Goal: Obtain resource: Obtain resource

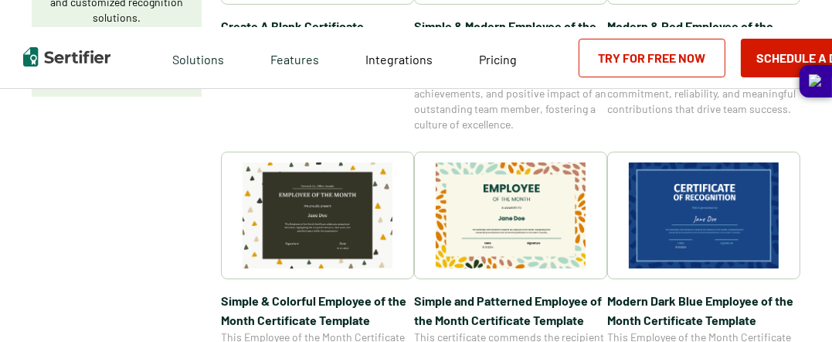
scroll to position [464, 0]
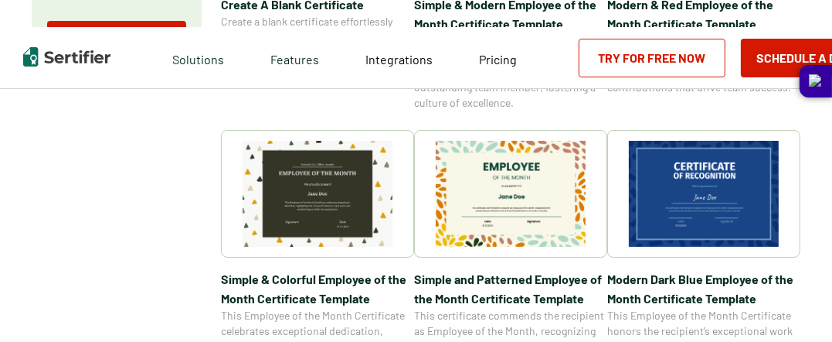
click at [530, 202] on img at bounding box center [511, 194] width 150 height 106
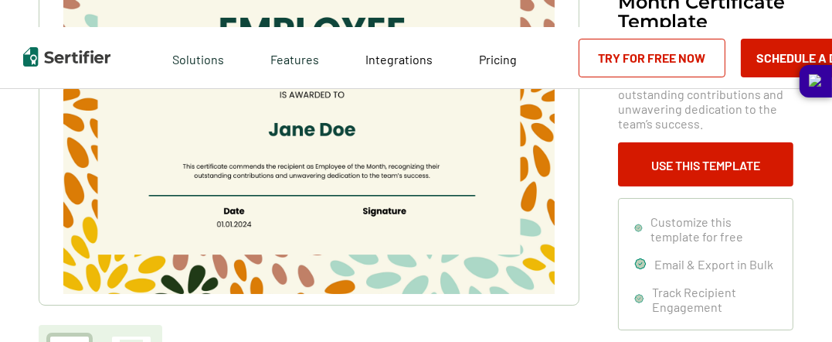
scroll to position [232, 0]
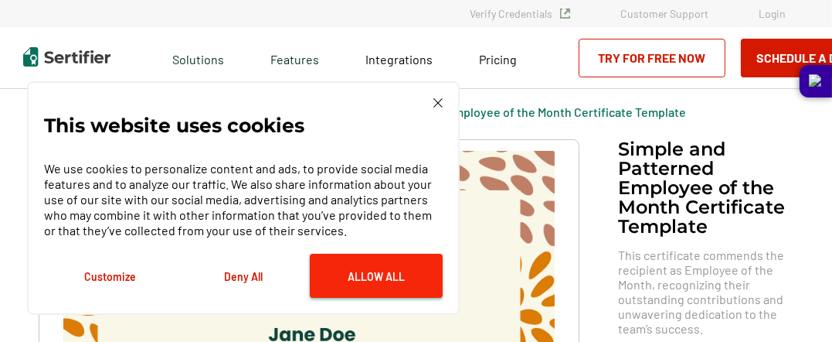
scroll to position [0, 0]
click at [379, 265] on button "Allow All" at bounding box center [376, 276] width 133 height 44
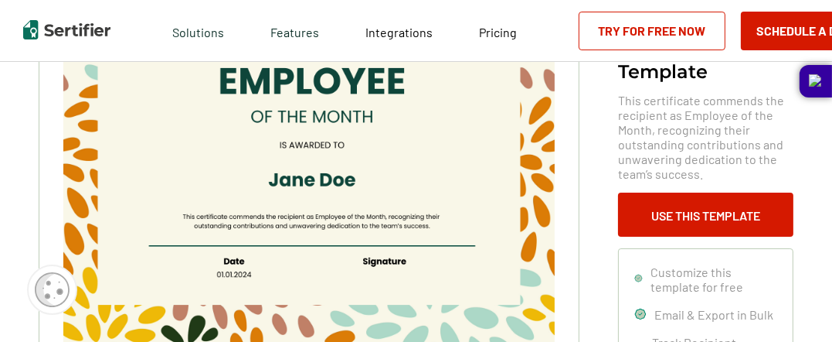
scroll to position [232, 0]
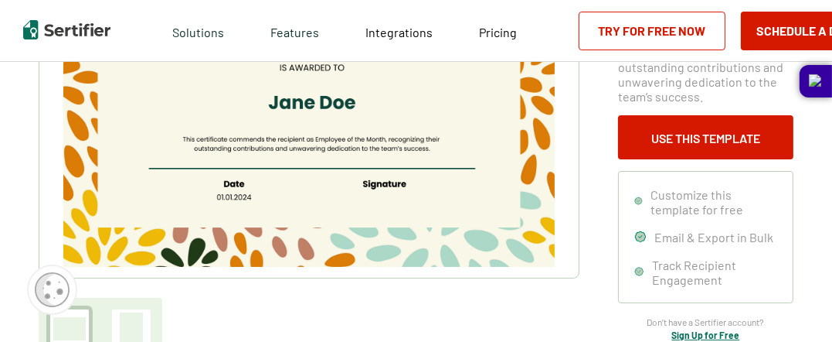
click at [659, 160] on div "Simple and Patterned Employee of the Month Certificate Template This certificat…" at bounding box center [705, 123] width 175 height 433
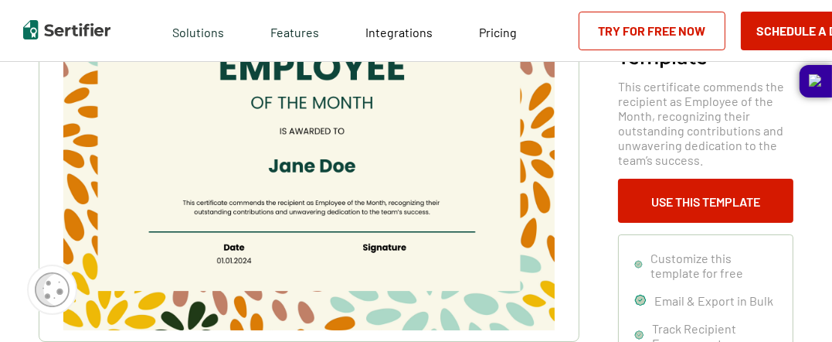
scroll to position [77, 0]
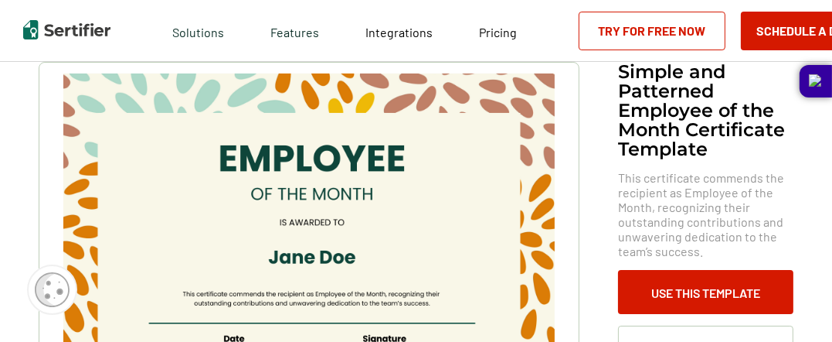
click at [377, 189] on img at bounding box center [309, 247] width 492 height 348
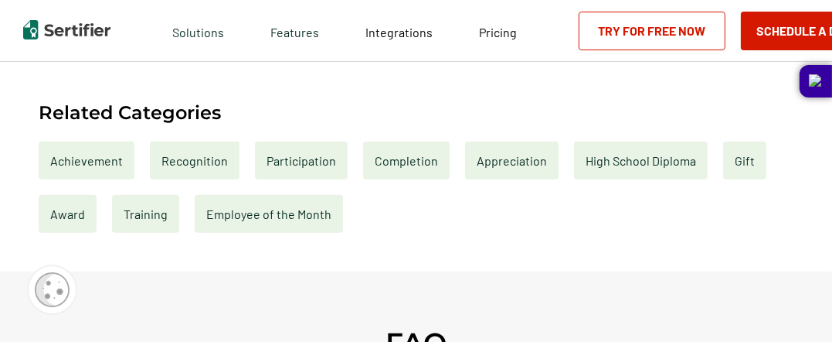
scroll to position [696, 0]
click at [212, 169] on div "Recognition" at bounding box center [195, 160] width 90 height 38
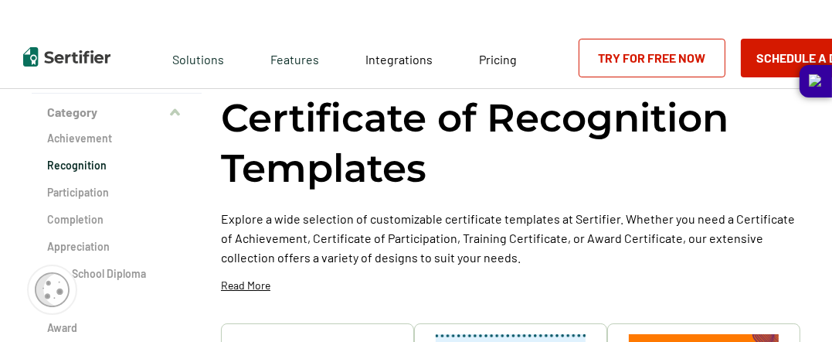
scroll to position [77, 0]
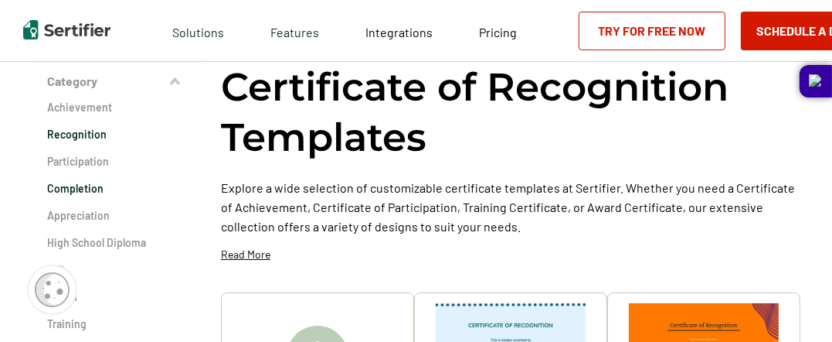
click at [100, 191] on h2 "Completion" at bounding box center [116, 188] width 139 height 15
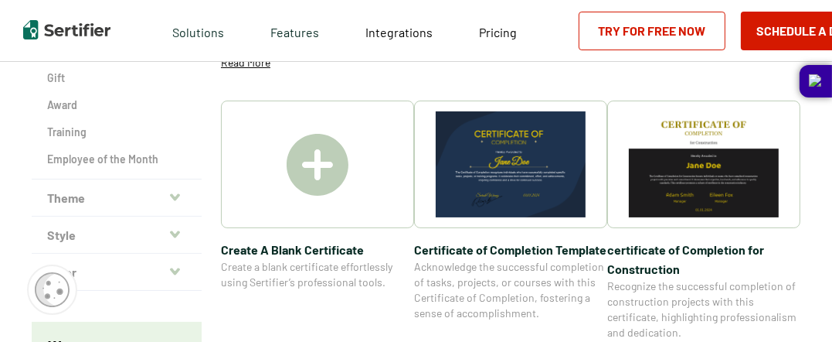
scroll to position [232, 0]
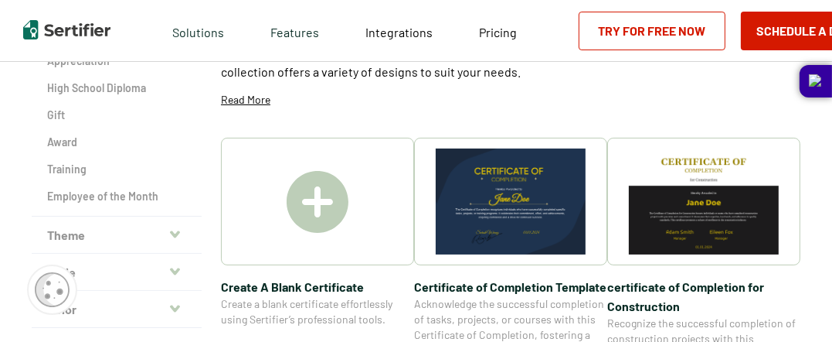
click at [523, 186] on img at bounding box center [511, 201] width 150 height 106
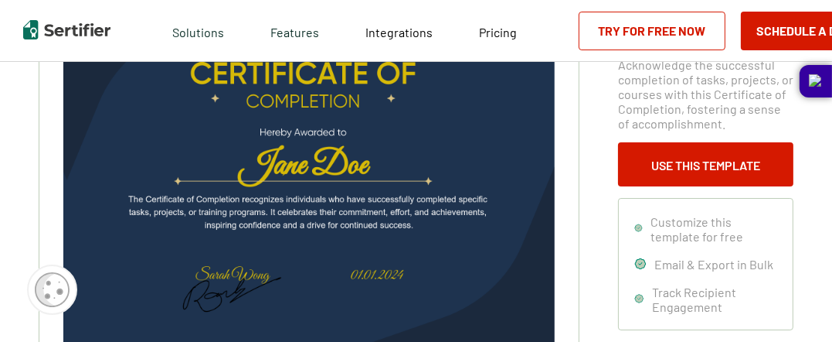
scroll to position [155, 0]
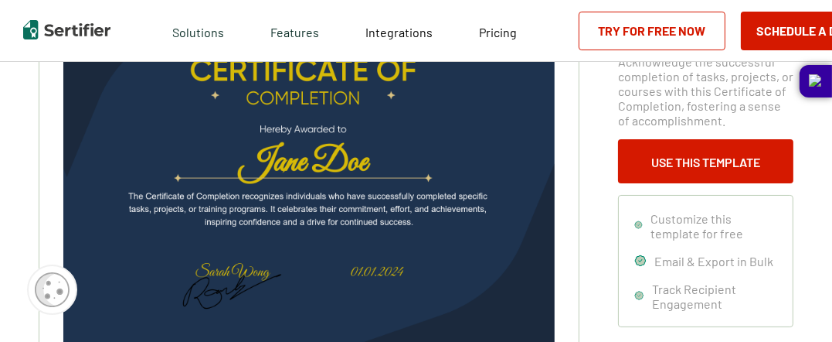
click at [368, 162] on img at bounding box center [309, 170] width 492 height 348
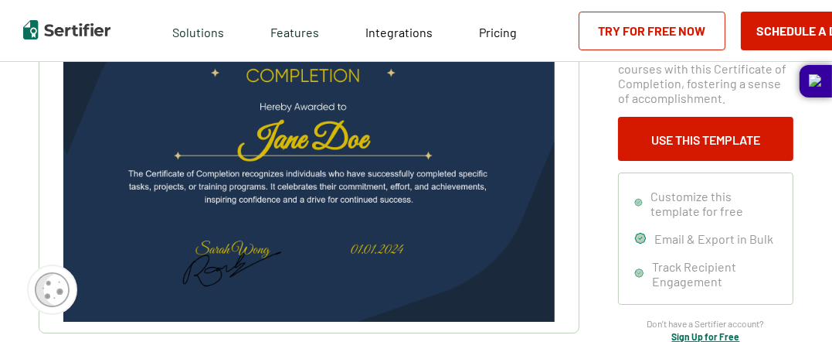
scroll to position [77, 0]
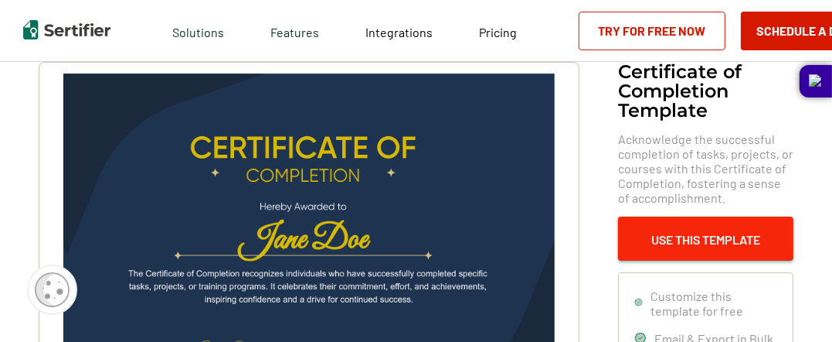
click at [697, 226] on button "Use This Template" at bounding box center [705, 238] width 175 height 44
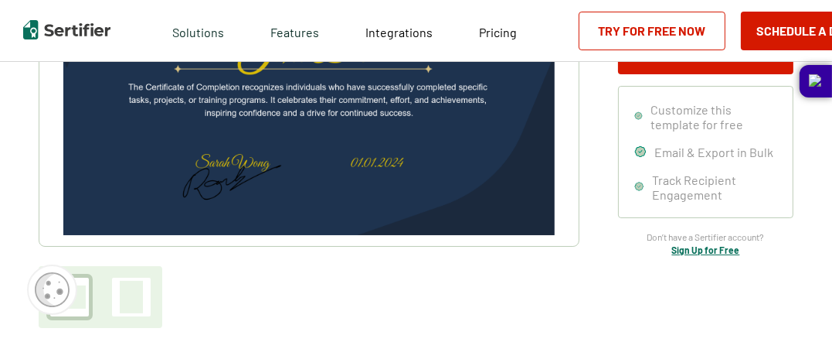
scroll to position [232, 0]
